Goal: Task Accomplishment & Management: Use online tool/utility

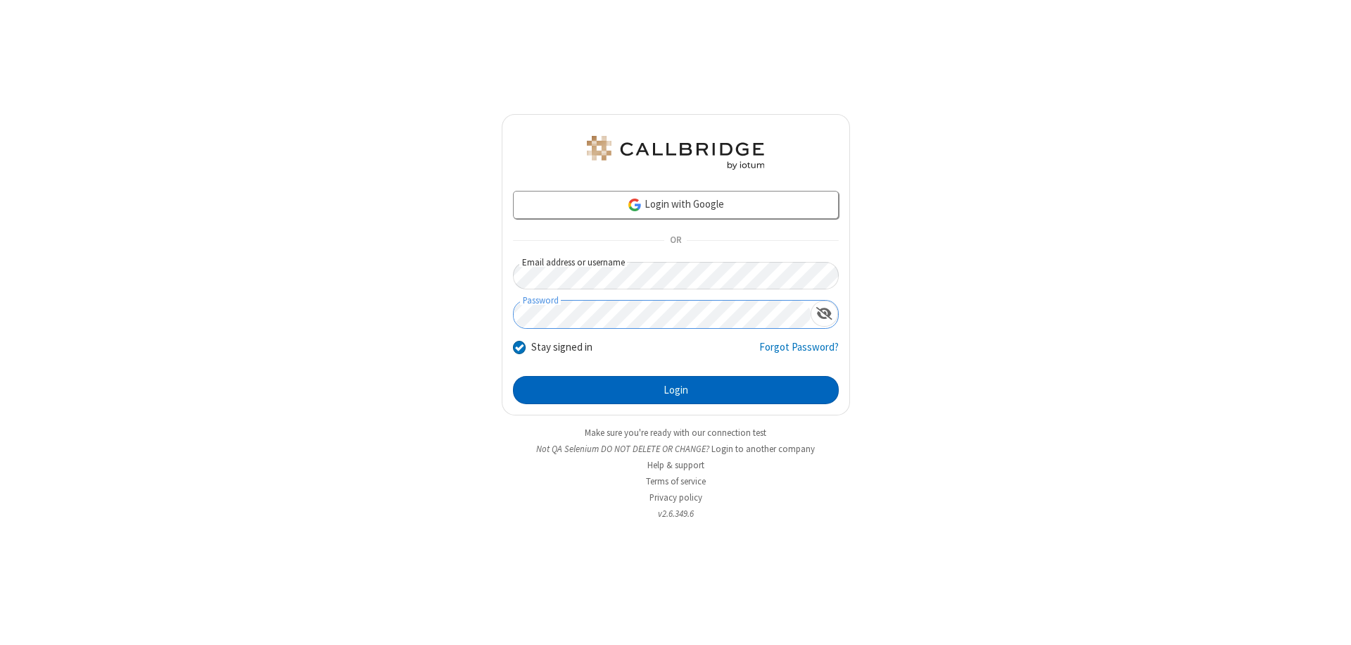
click at [676, 390] on button "Login" at bounding box center [676, 390] width 326 height 28
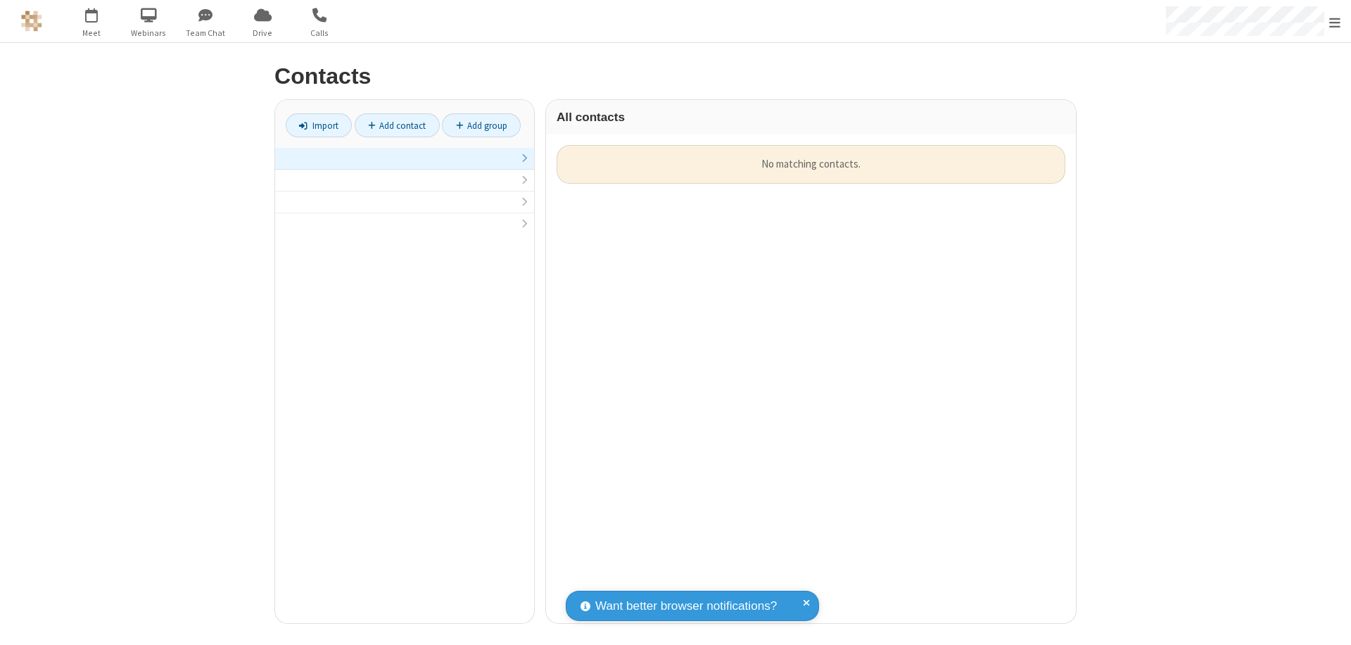
click at [397, 125] on link "Add contact" at bounding box center [397, 125] width 85 height 24
